Goal: Information Seeking & Learning: Learn about a topic

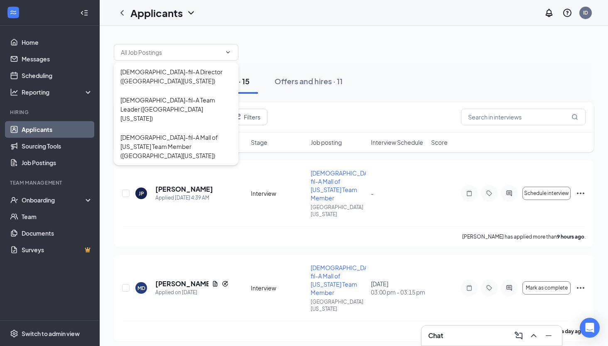
click at [434, 85] on div "Applications · 1 Interviews · 15 Offers and hires · 11" at bounding box center [354, 81] width 480 height 25
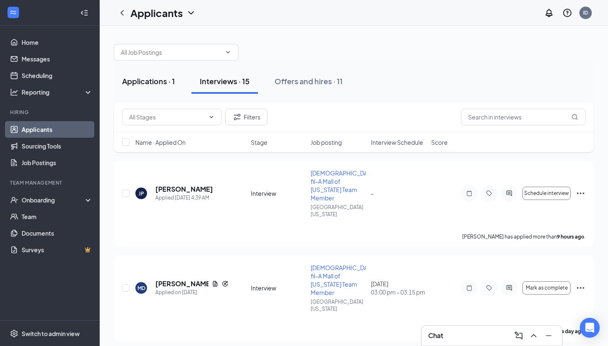
click at [154, 84] on div "Applications · 1" at bounding box center [148, 81] width 53 height 10
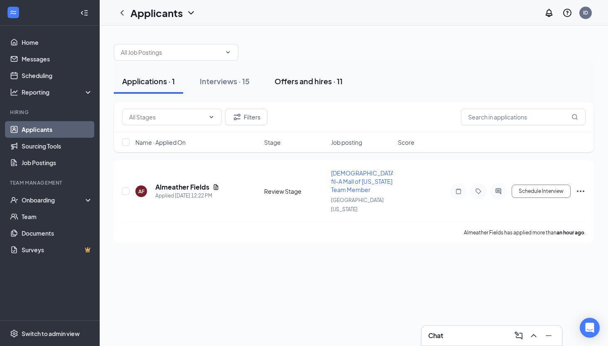
click at [313, 85] on div "Offers and hires · 11" at bounding box center [309, 81] width 68 height 10
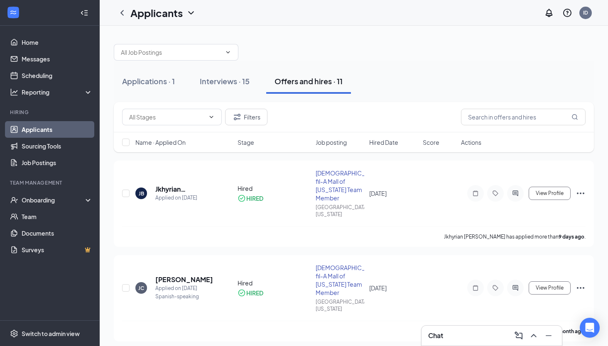
click at [66, 133] on link "Applicants" at bounding box center [57, 129] width 71 height 17
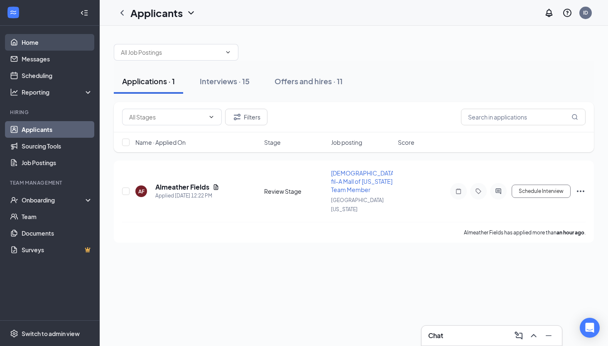
click at [47, 36] on link "Home" at bounding box center [57, 42] width 71 height 17
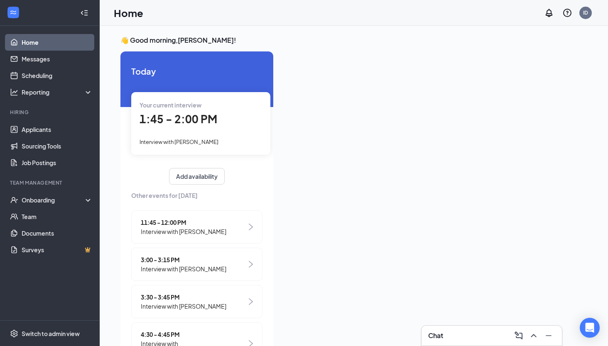
click at [189, 128] on div "Your current interview 1:45 - 2:00 PM Interview with [PERSON_NAME]" at bounding box center [200, 123] width 139 height 62
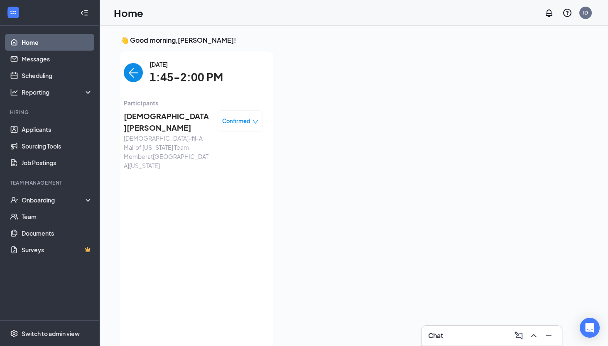
scroll to position [3, 0]
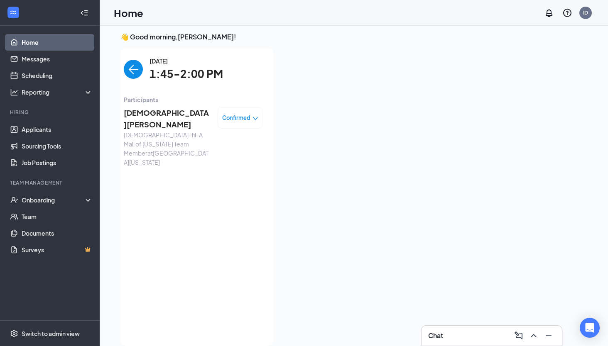
click at [144, 115] on span "[DEMOGRAPHIC_DATA][PERSON_NAME]" at bounding box center [167, 119] width 87 height 24
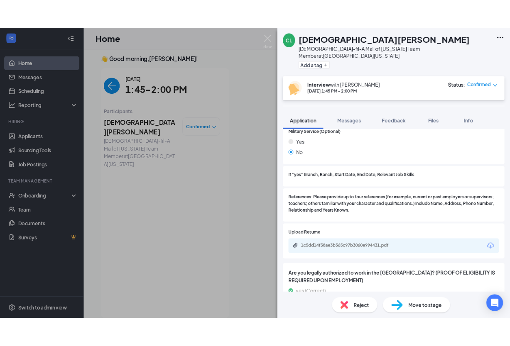
scroll to position [979, 0]
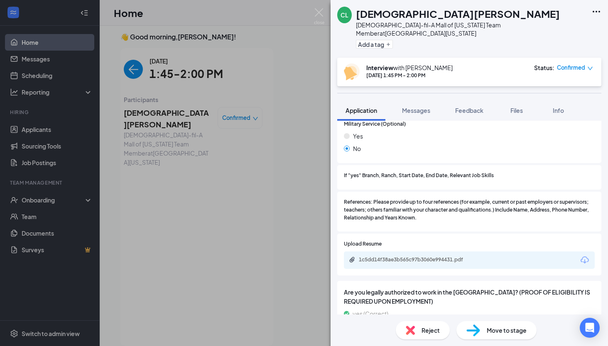
click at [415, 257] on div "1c5dd14f38ae3b565c97b3060e994431.pdf" at bounding box center [417, 260] width 116 height 7
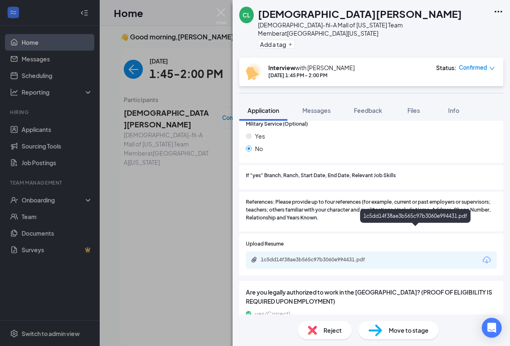
scroll to position [976, 0]
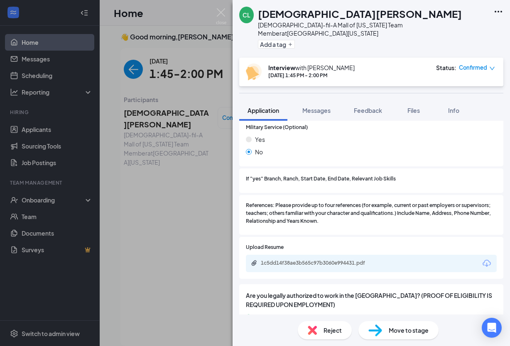
click at [196, 238] on div "CL [PERSON_NAME][DEMOGRAPHIC_DATA]-fil-A Mall of [US_STATE] Team Member at [GEO…" at bounding box center [255, 173] width 510 height 346
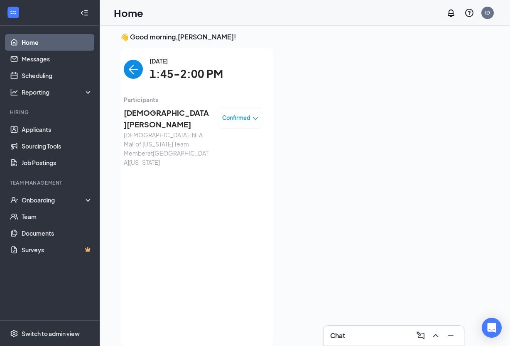
click at [149, 115] on span "[DEMOGRAPHIC_DATA][PERSON_NAME]" at bounding box center [167, 119] width 87 height 24
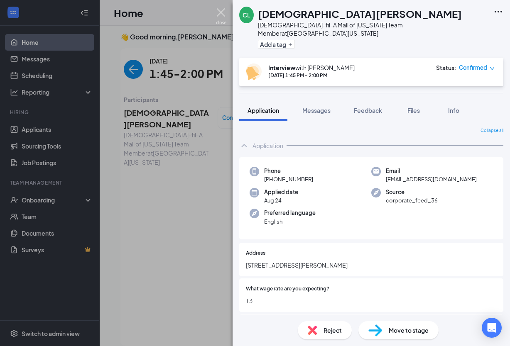
click at [221, 10] on img at bounding box center [221, 16] width 10 height 16
